Goal: Information Seeking & Learning: Learn about a topic

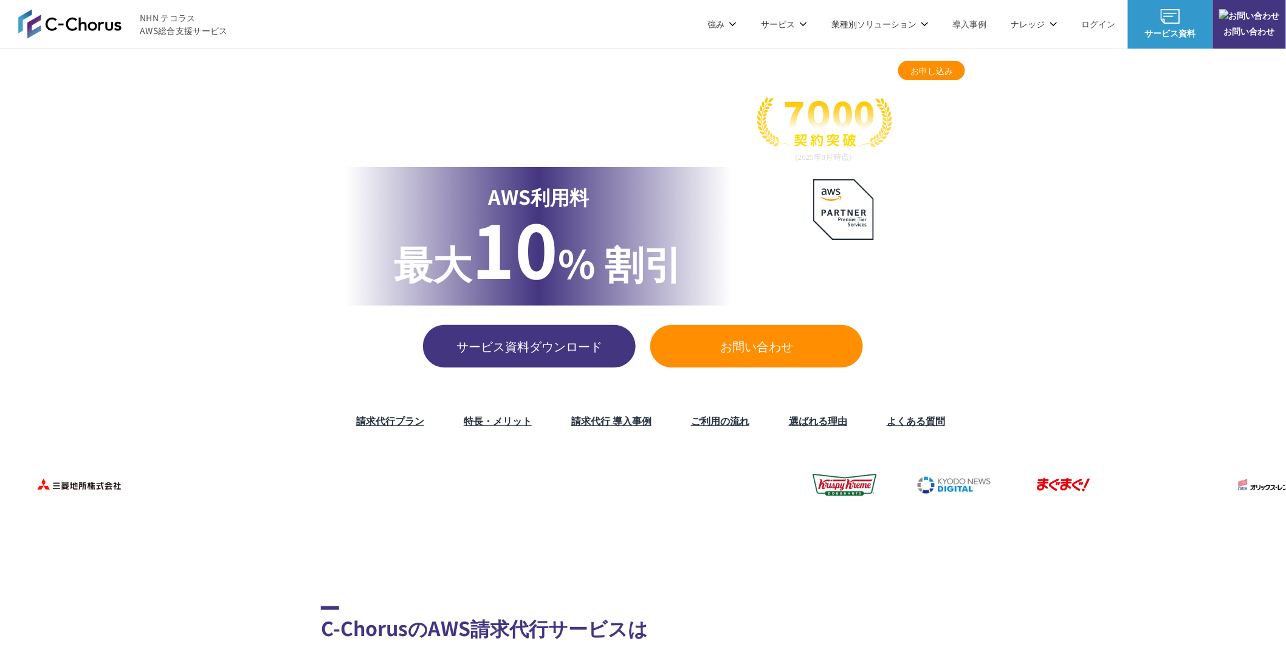
click at [370, 102] on link "AWS請求代行サービス" at bounding box center [374, 103] width 86 height 12
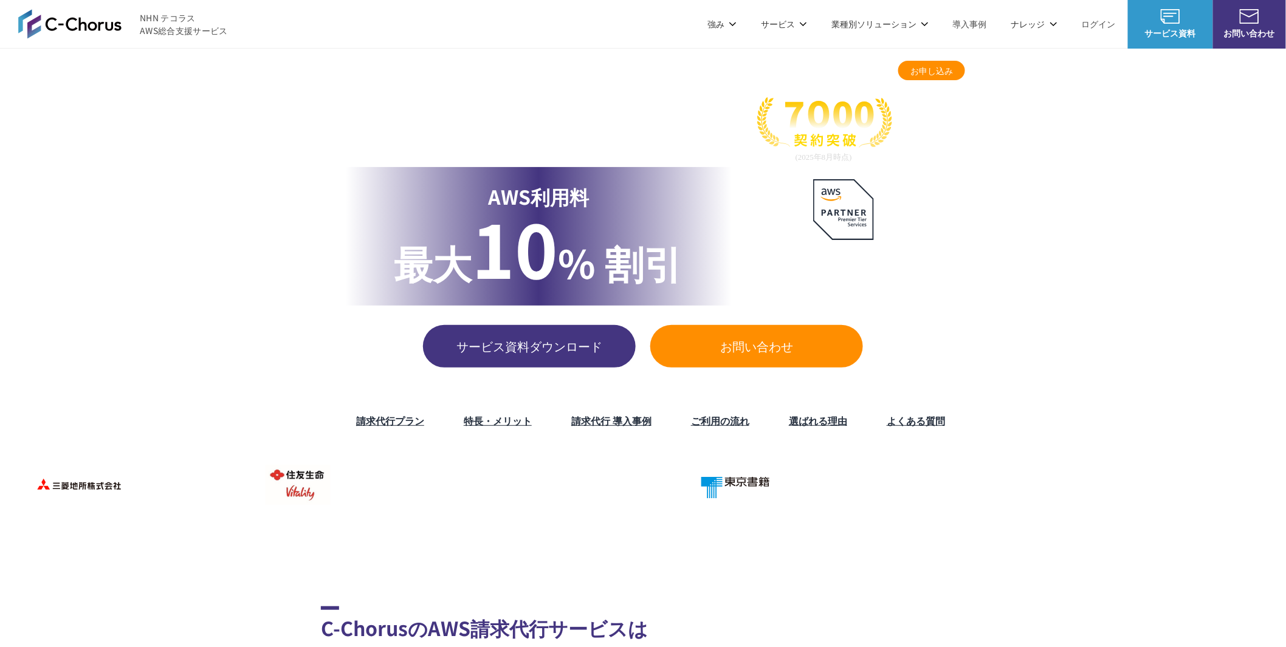
click at [610, 73] on link "請求代行プラン" at bounding box center [618, 70] width 60 height 13
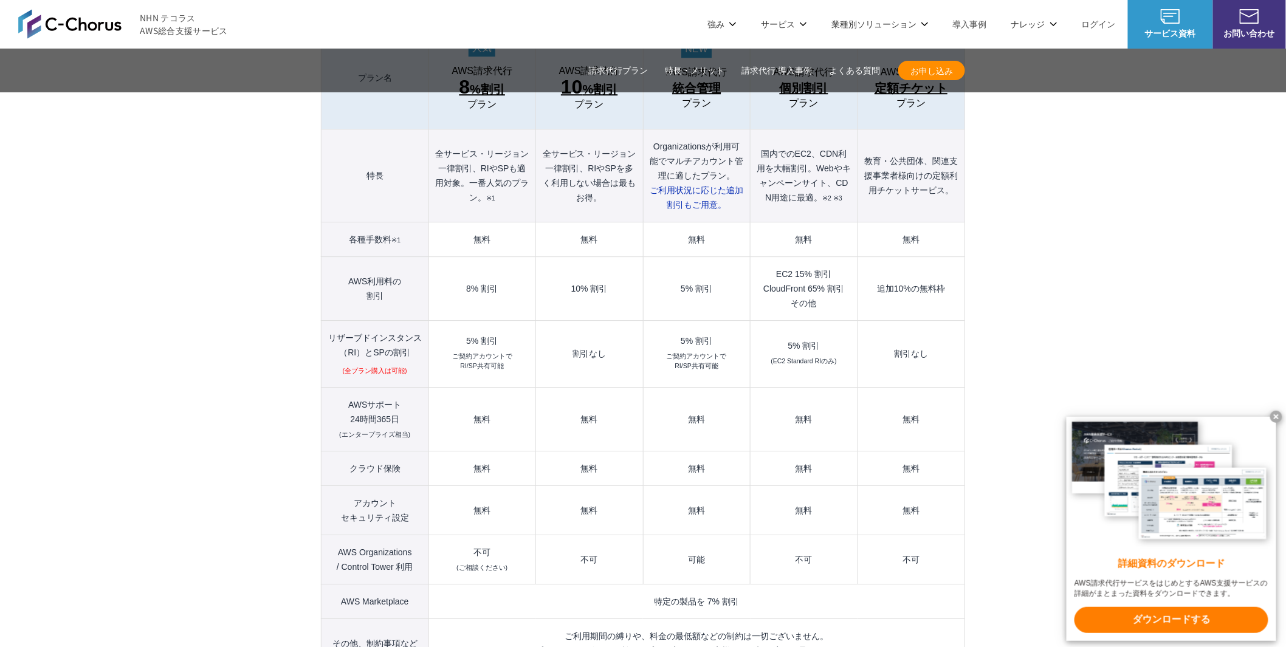
scroll to position [1129, 0]
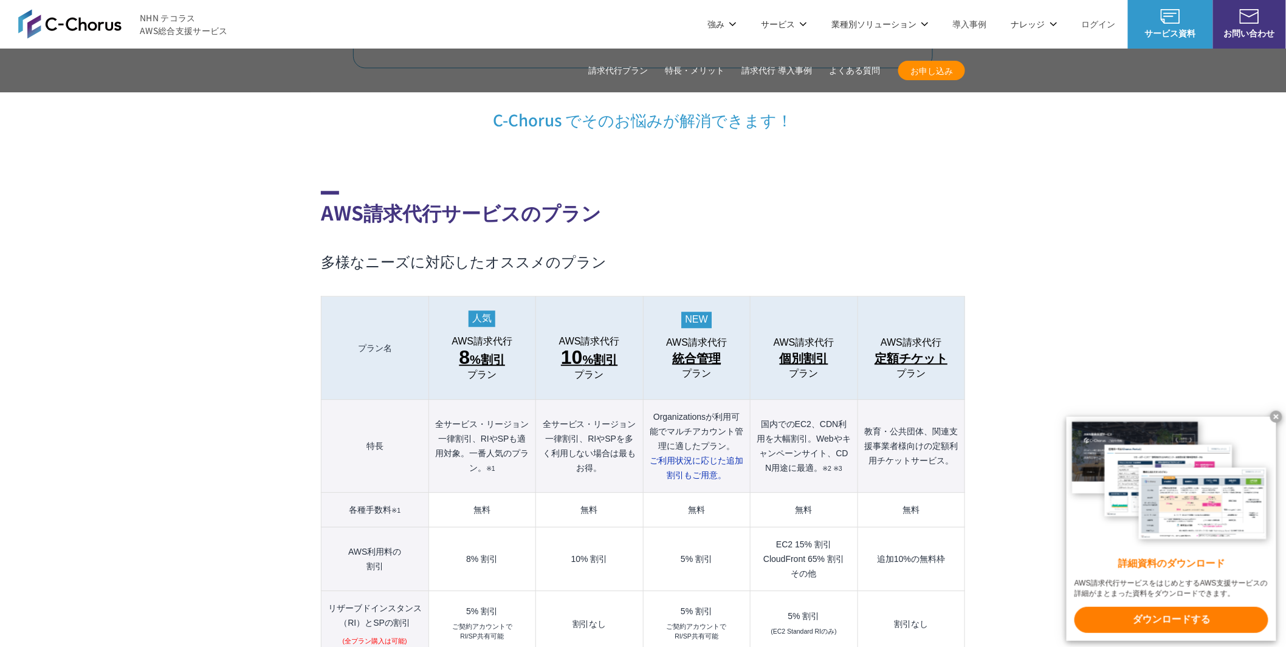
click at [706, 349] on span "統合管理" at bounding box center [696, 358] width 49 height 19
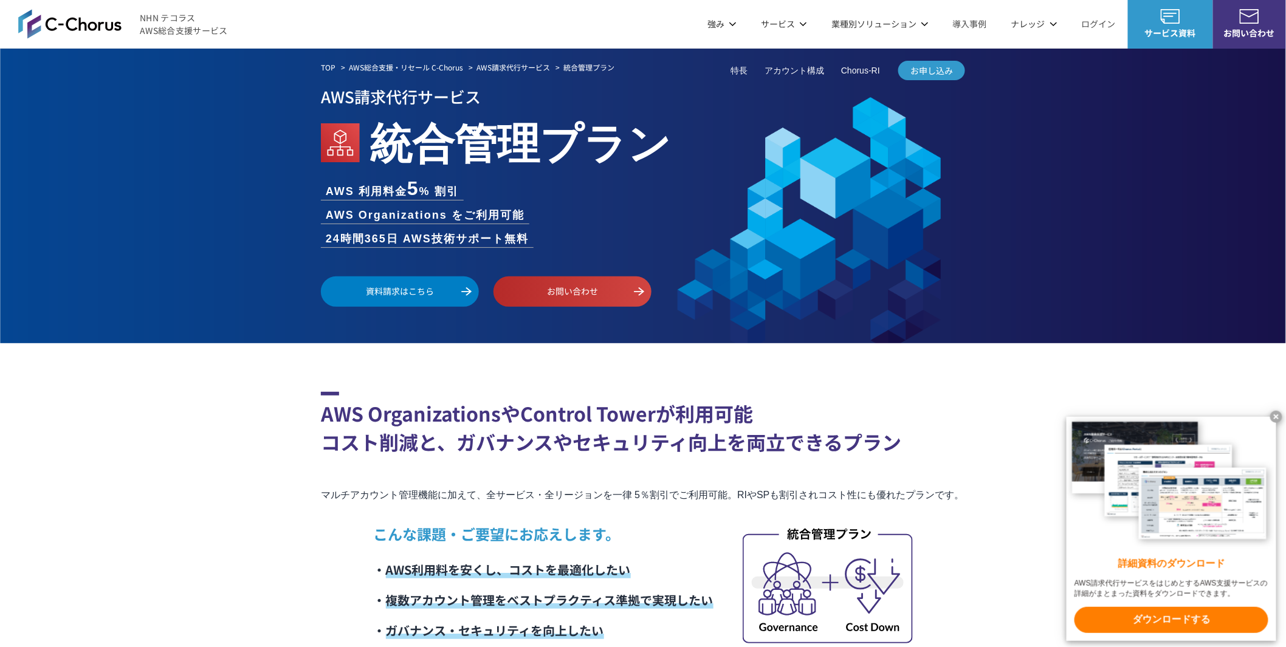
click at [379, 105] on link "AWS請求代行サービス" at bounding box center [374, 103] width 87 height 12
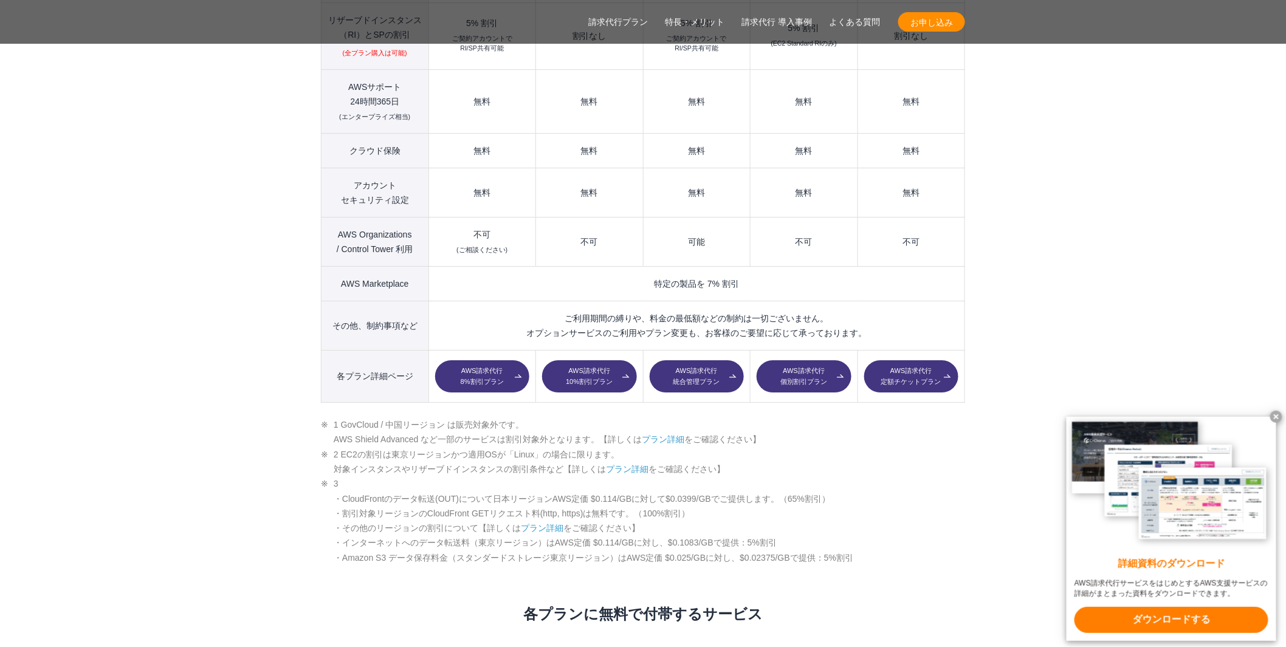
scroll to position [1823, 0]
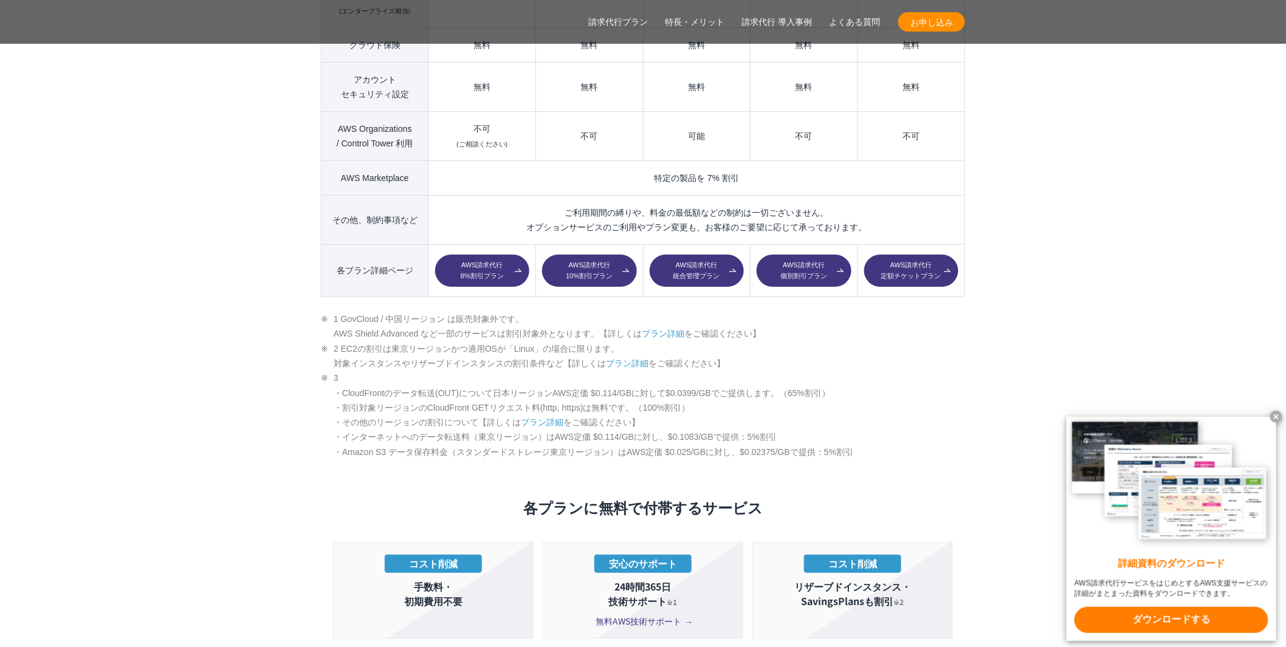
click at [584, 255] on link "AWS請求代行 10%割引プラン" at bounding box center [589, 271] width 94 height 33
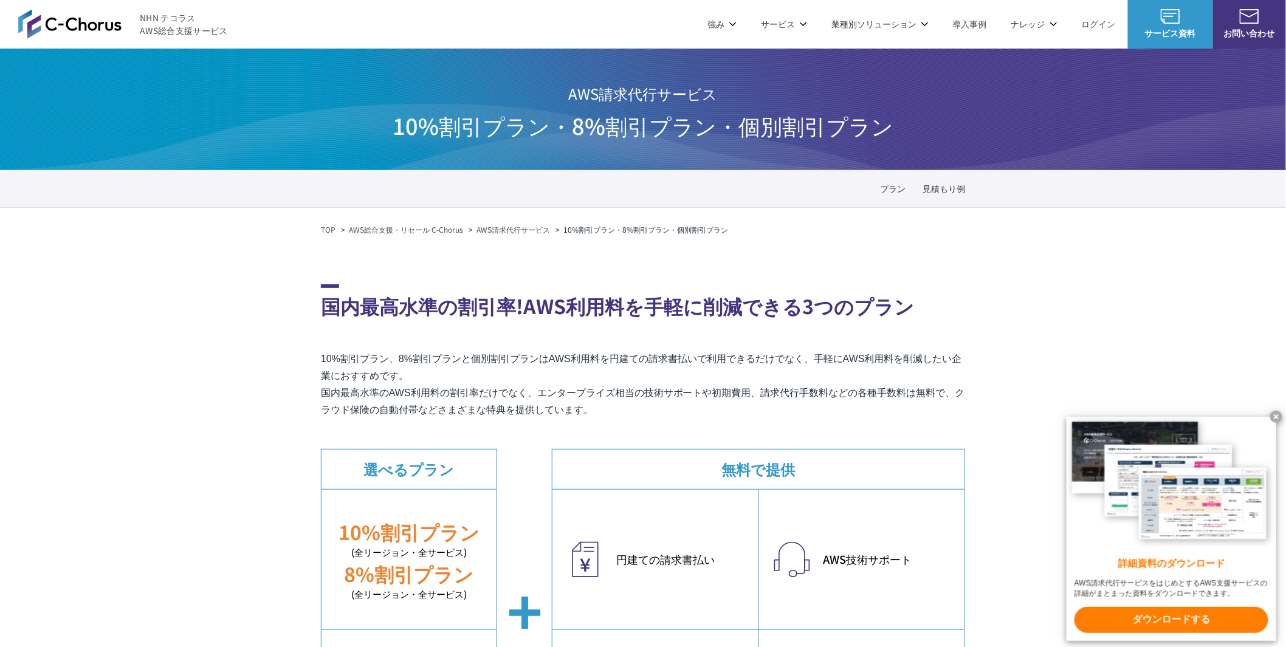
click at [517, 233] on link "AWS請求代行サービス" at bounding box center [514, 229] width 74 height 11
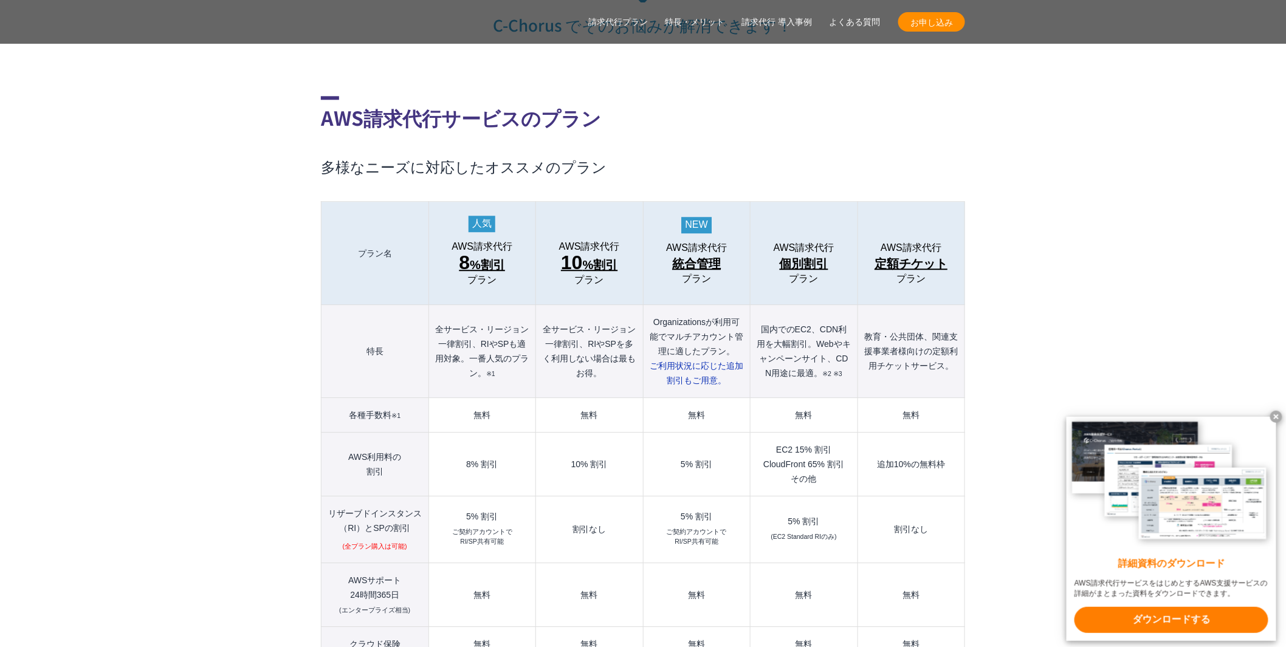
scroll to position [1351, 0]
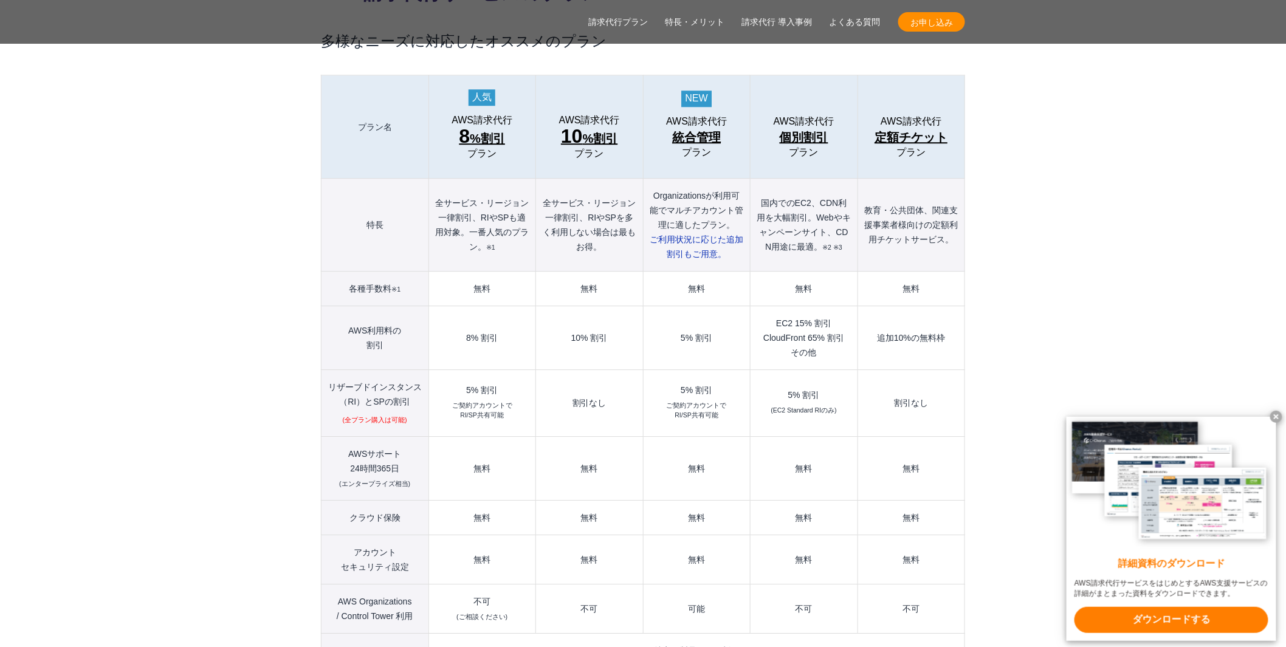
click at [475, 126] on span "8 %割引" at bounding box center [482, 137] width 46 height 22
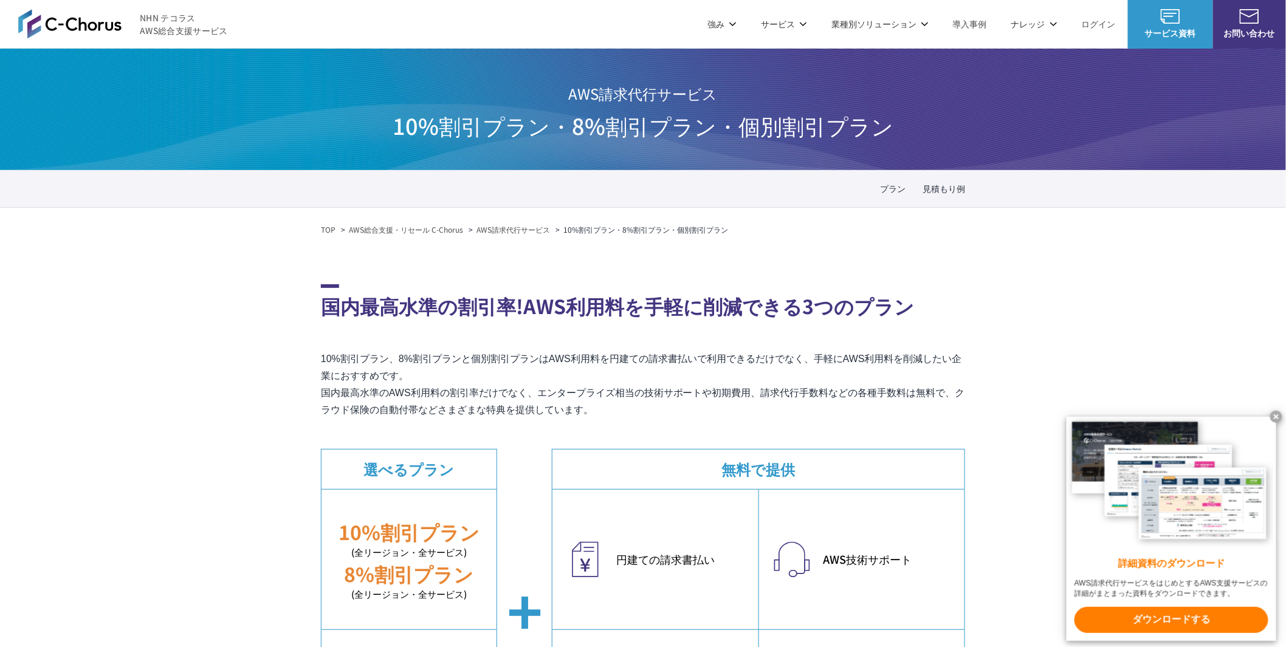
click at [613, 353] on p "10%割引プラン、8%割引プランと個別割引プランはAWS利用料を円建ての請求書払いで利用できるだけでなく、手軽にAWS利用料を削減したい企業におすすめです。 …" at bounding box center [643, 385] width 644 height 68
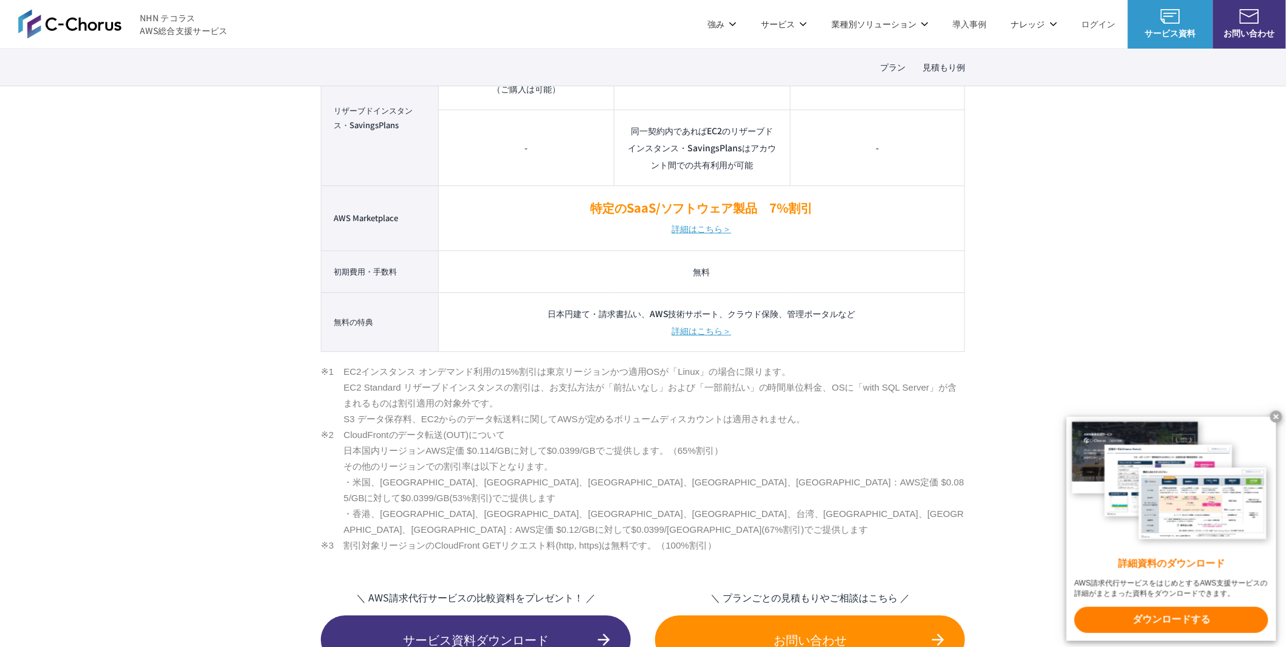
scroll to position [1080, 0]
